Goal: Transaction & Acquisition: Purchase product/service

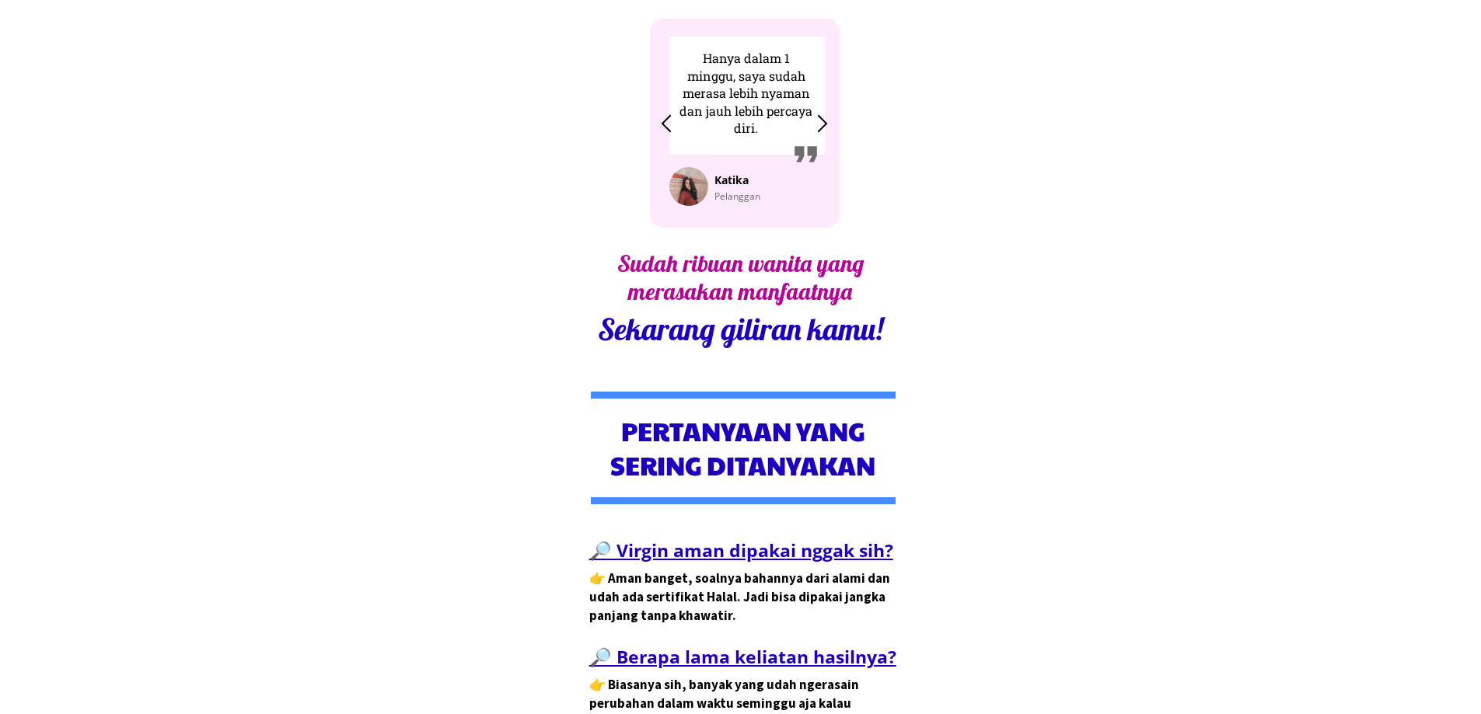
scroll to position [5667, 0]
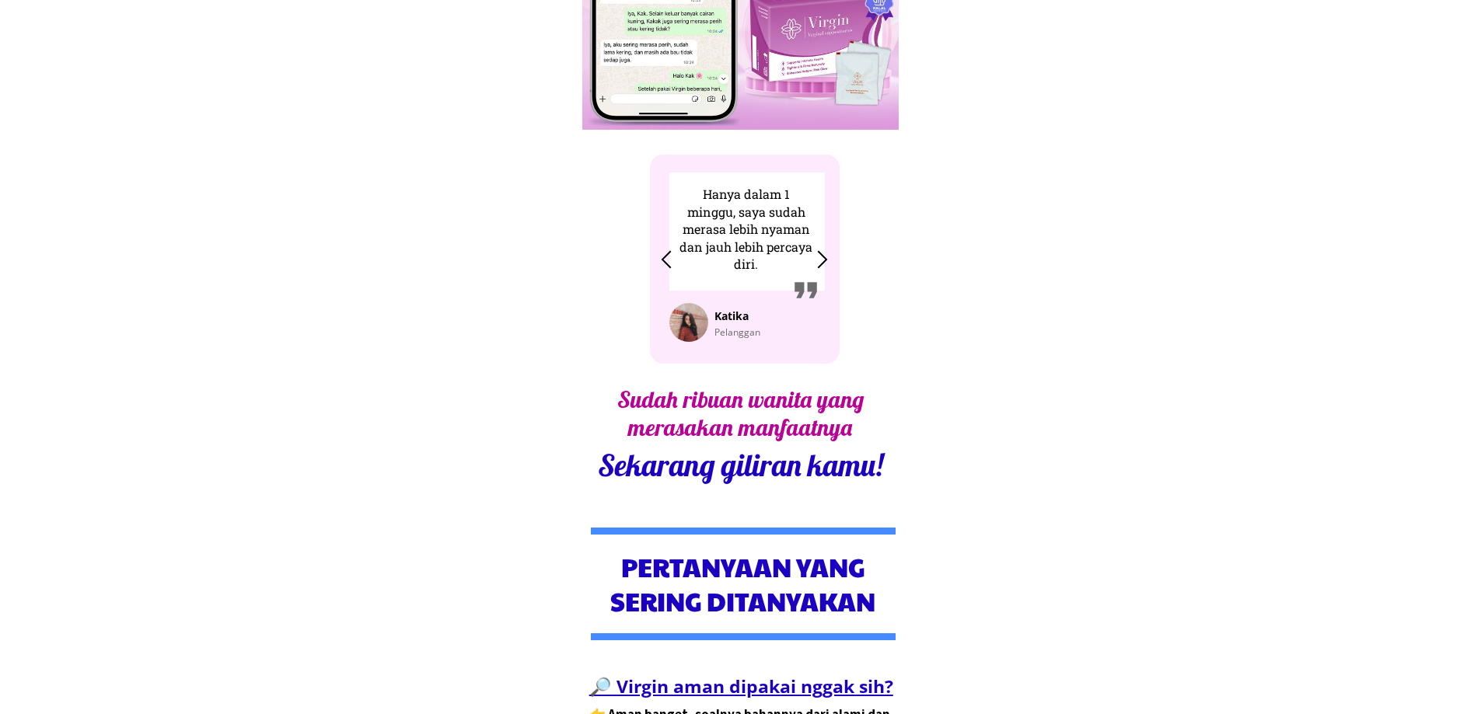
drag, startPoint x: 1482, startPoint y: 129, endPoint x: 1443, endPoint y: 561, distance: 433.2
click at [832, 260] on div at bounding box center [823, 259] width 26 height 26
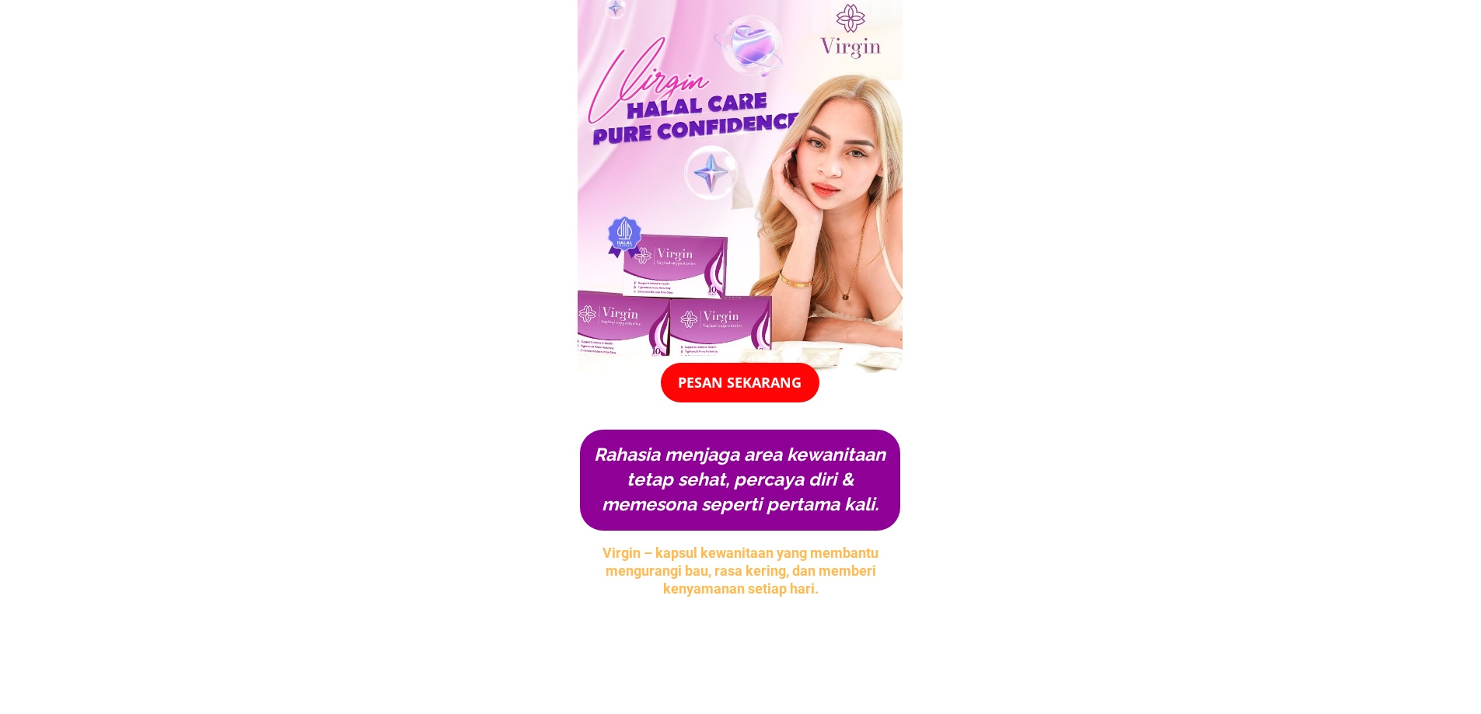
scroll to position [0, 0]
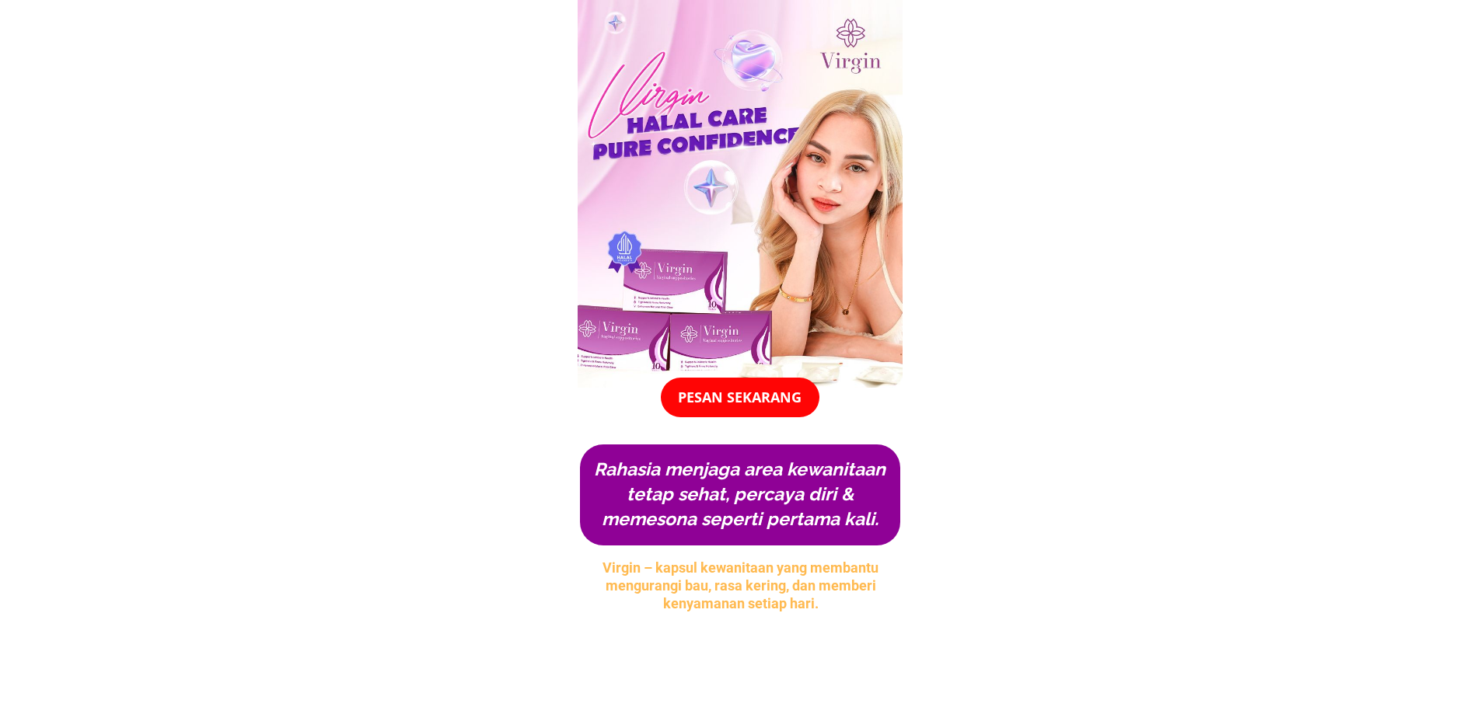
click at [770, 393] on p "Pesan Sekarang" at bounding box center [740, 398] width 159 height 40
click at [731, 392] on p "Pesan Sekarang" at bounding box center [740, 398] width 159 height 40
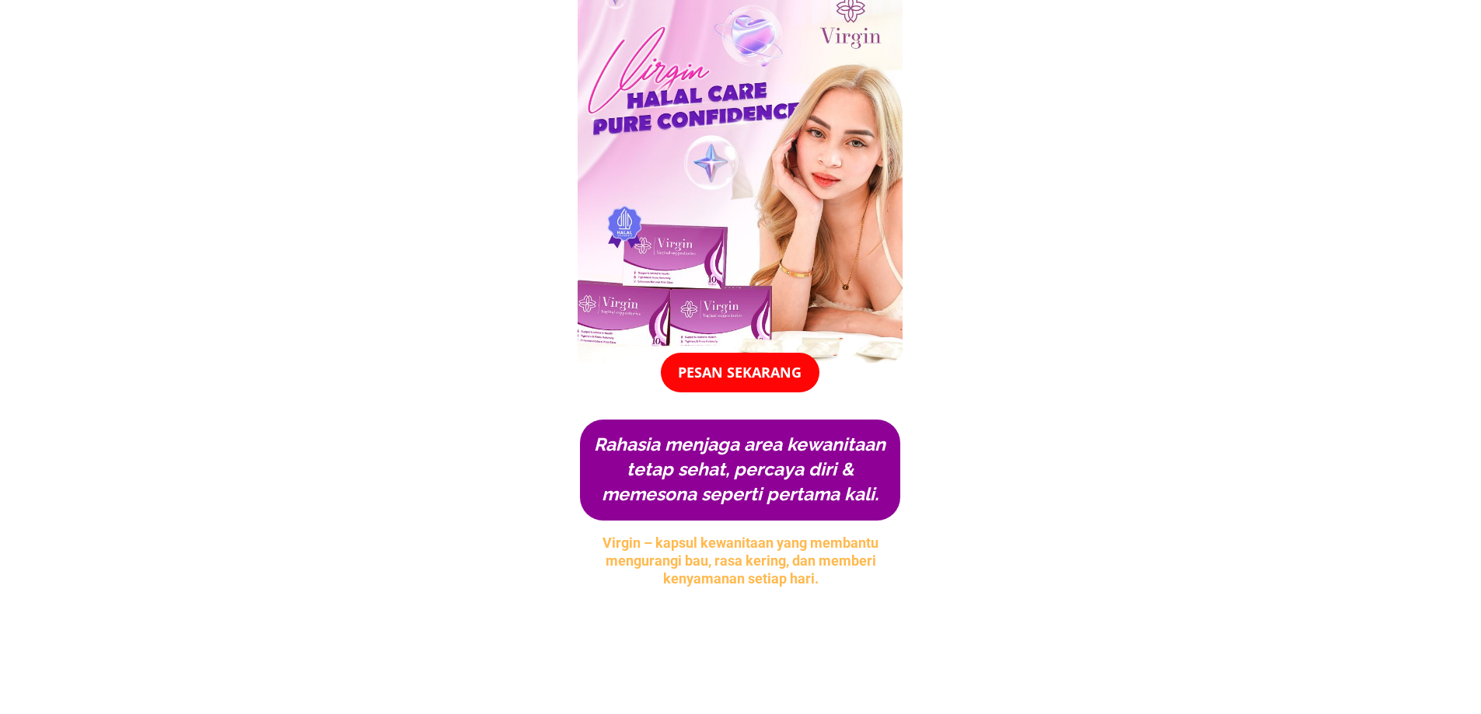
scroll to position [52, 0]
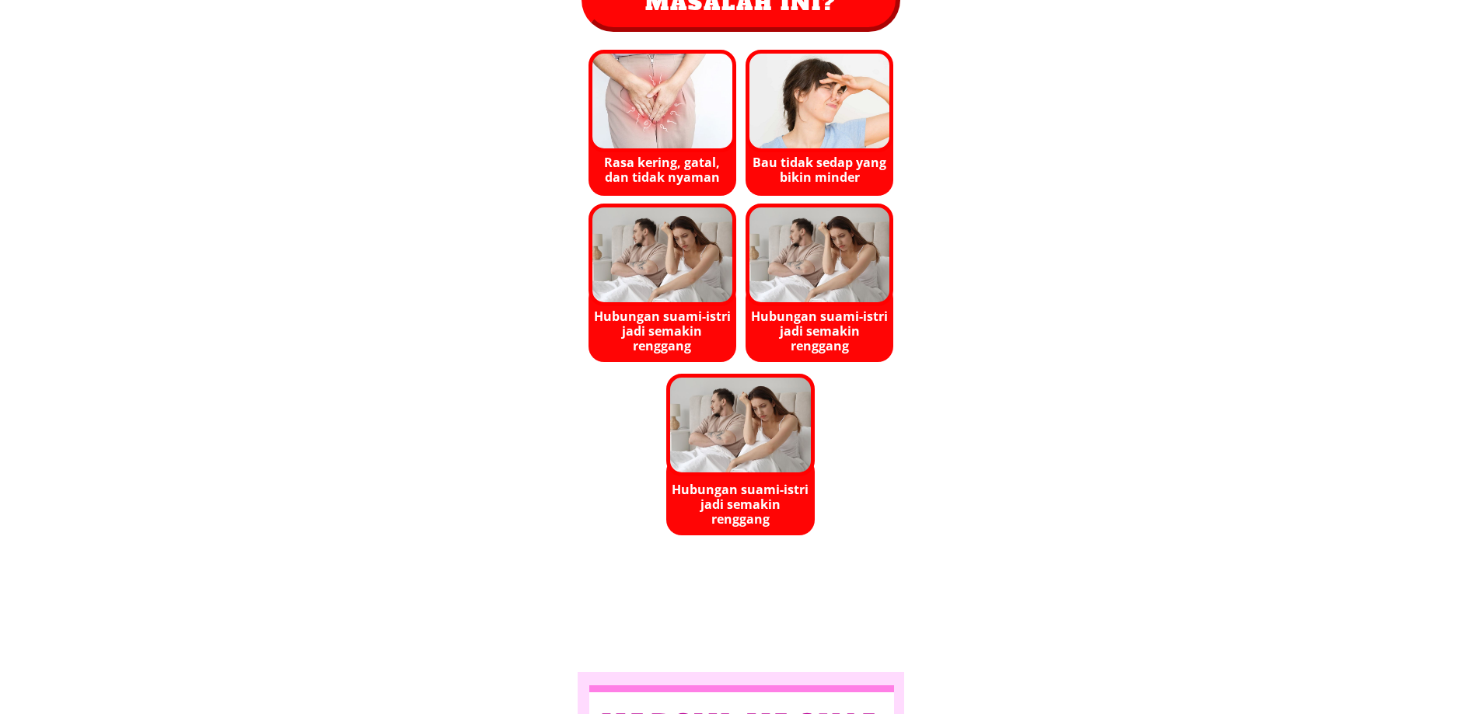
scroll to position [1404, 0]
